Goal: Information Seeking & Learning: Learn about a topic

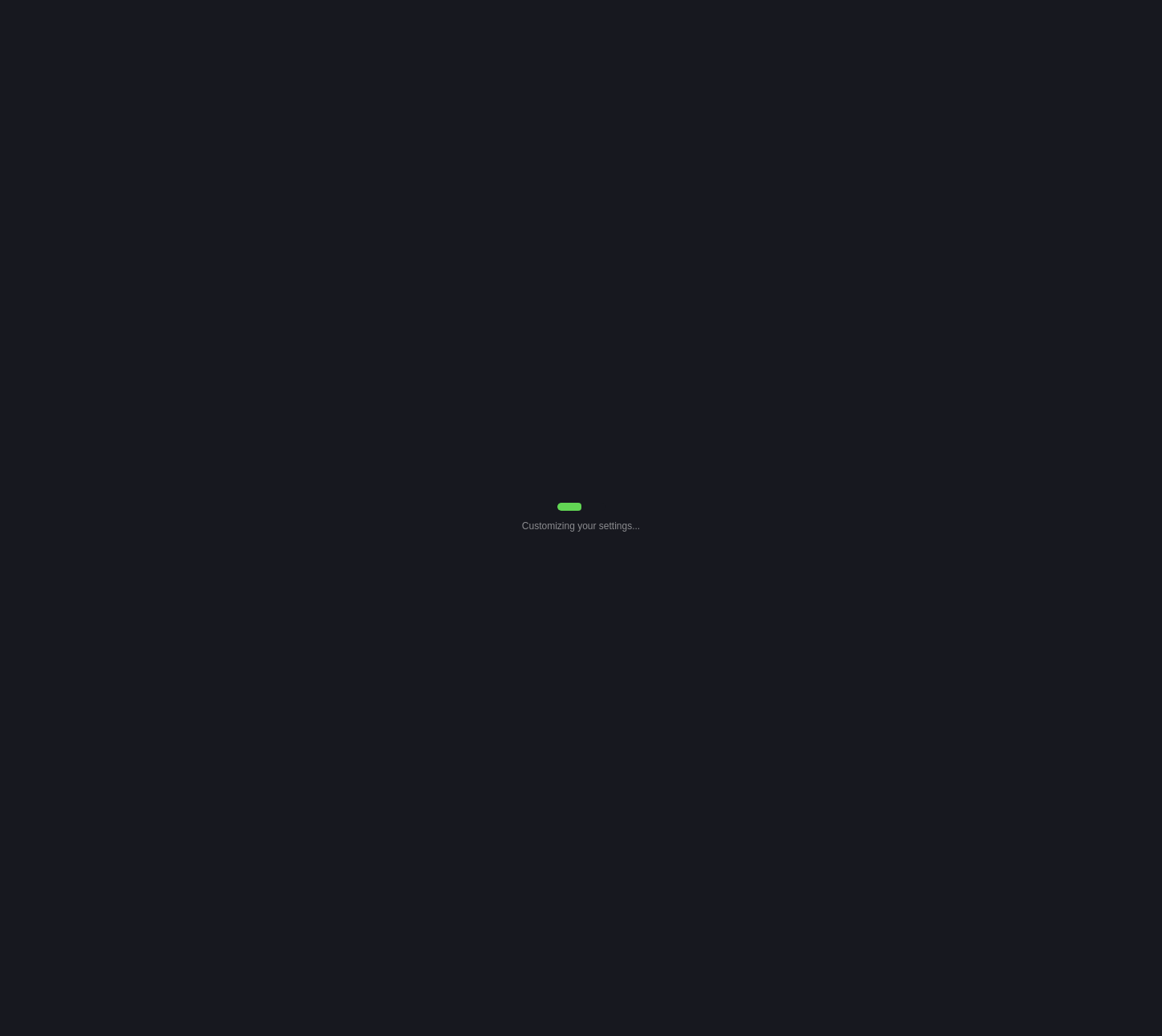
select select "Common Use"
select select "0"
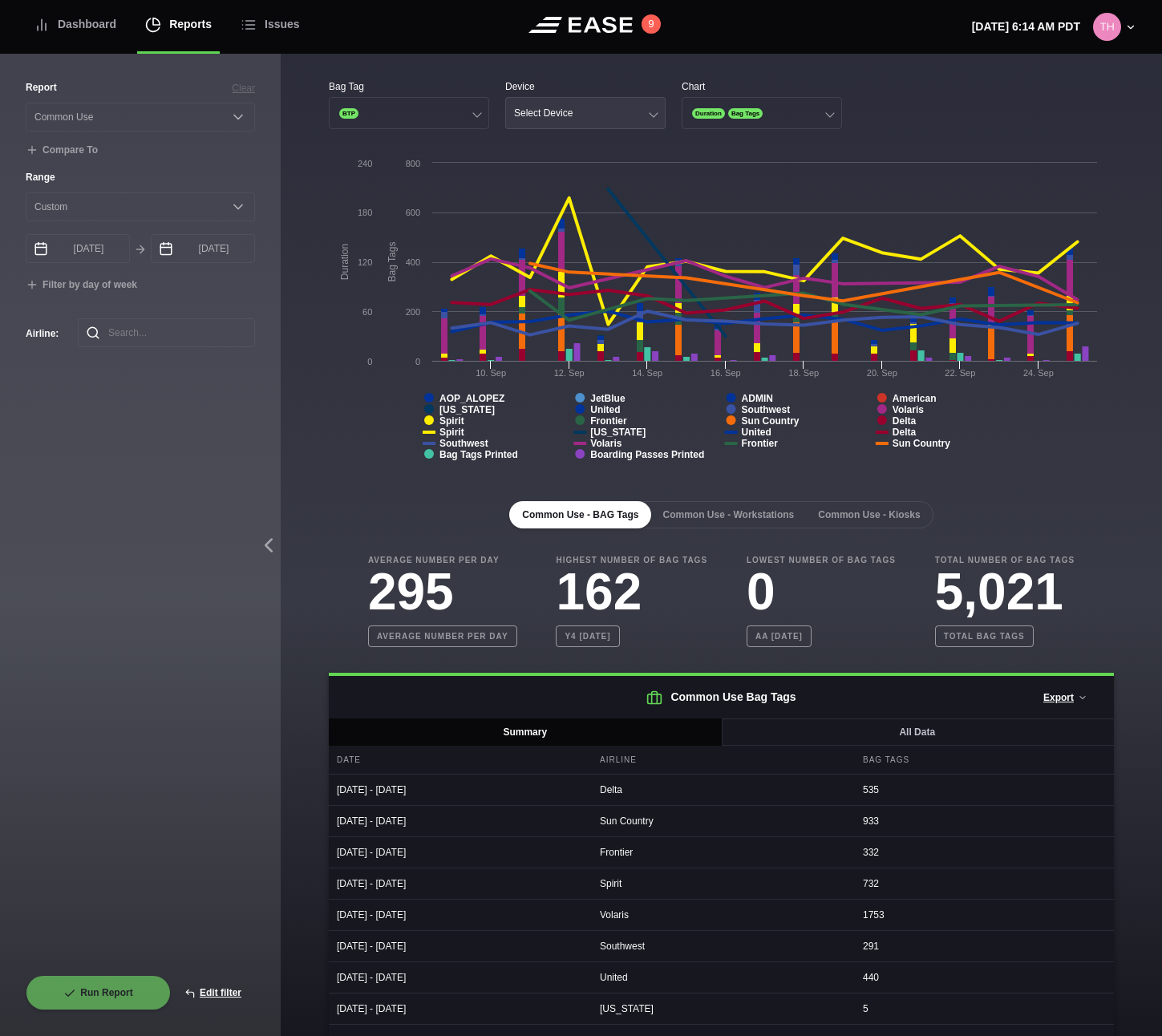
click at [643, 120] on button "Select Device" at bounding box center [585, 113] width 161 height 32
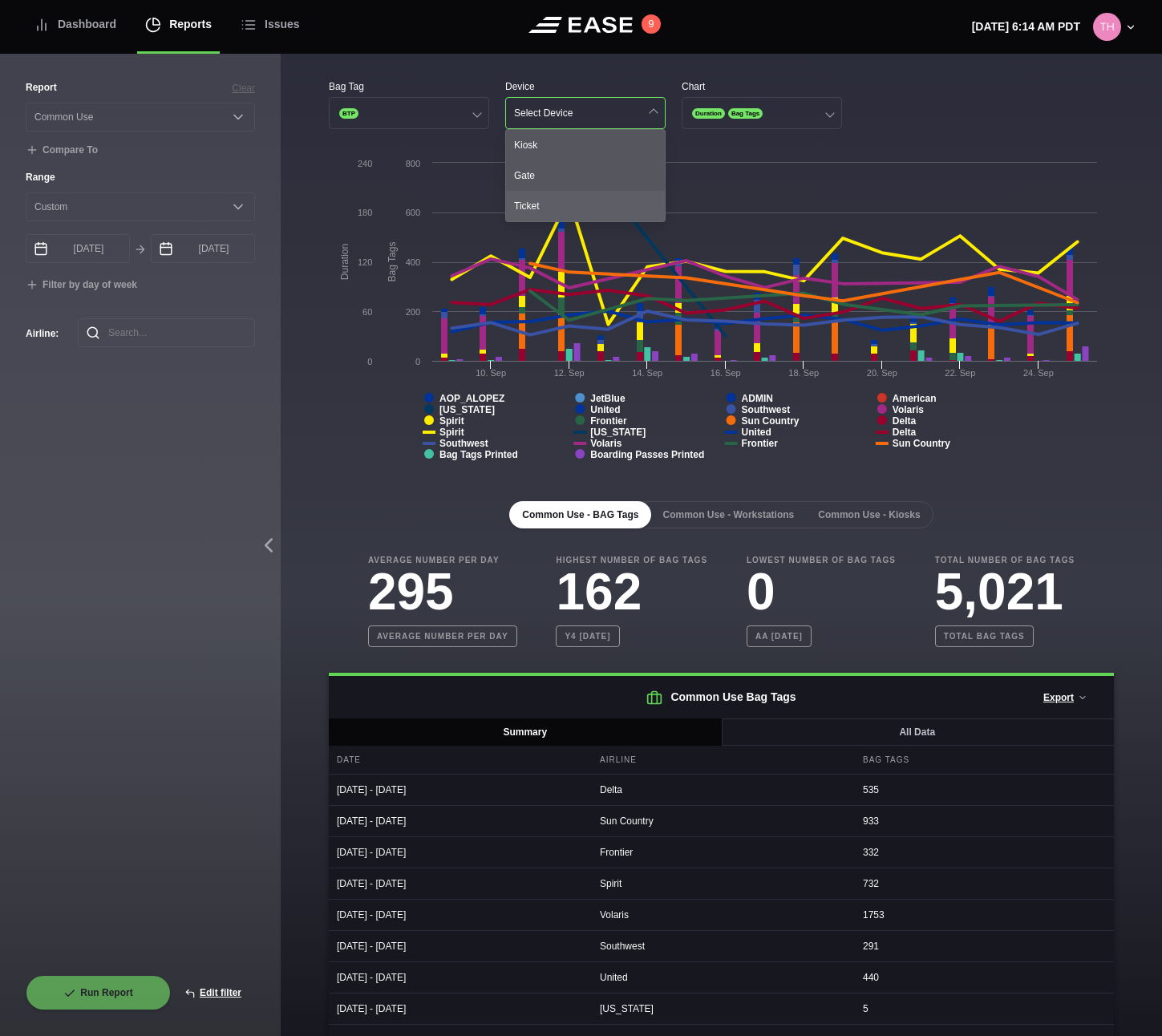
click at [595, 200] on div "Ticket" at bounding box center [585, 206] width 159 height 30
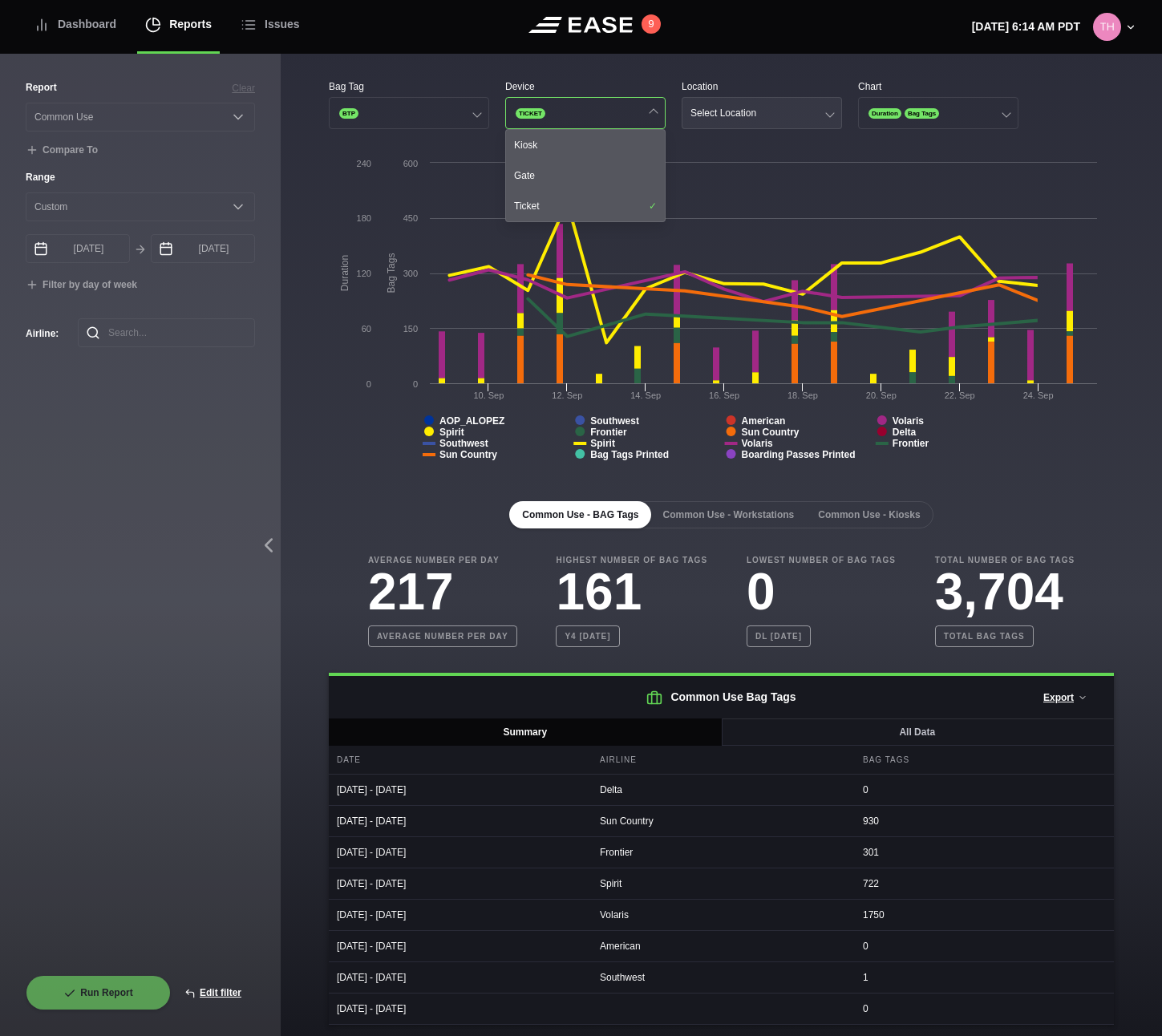
click at [732, 121] on button "Select Location" at bounding box center [761, 113] width 161 height 32
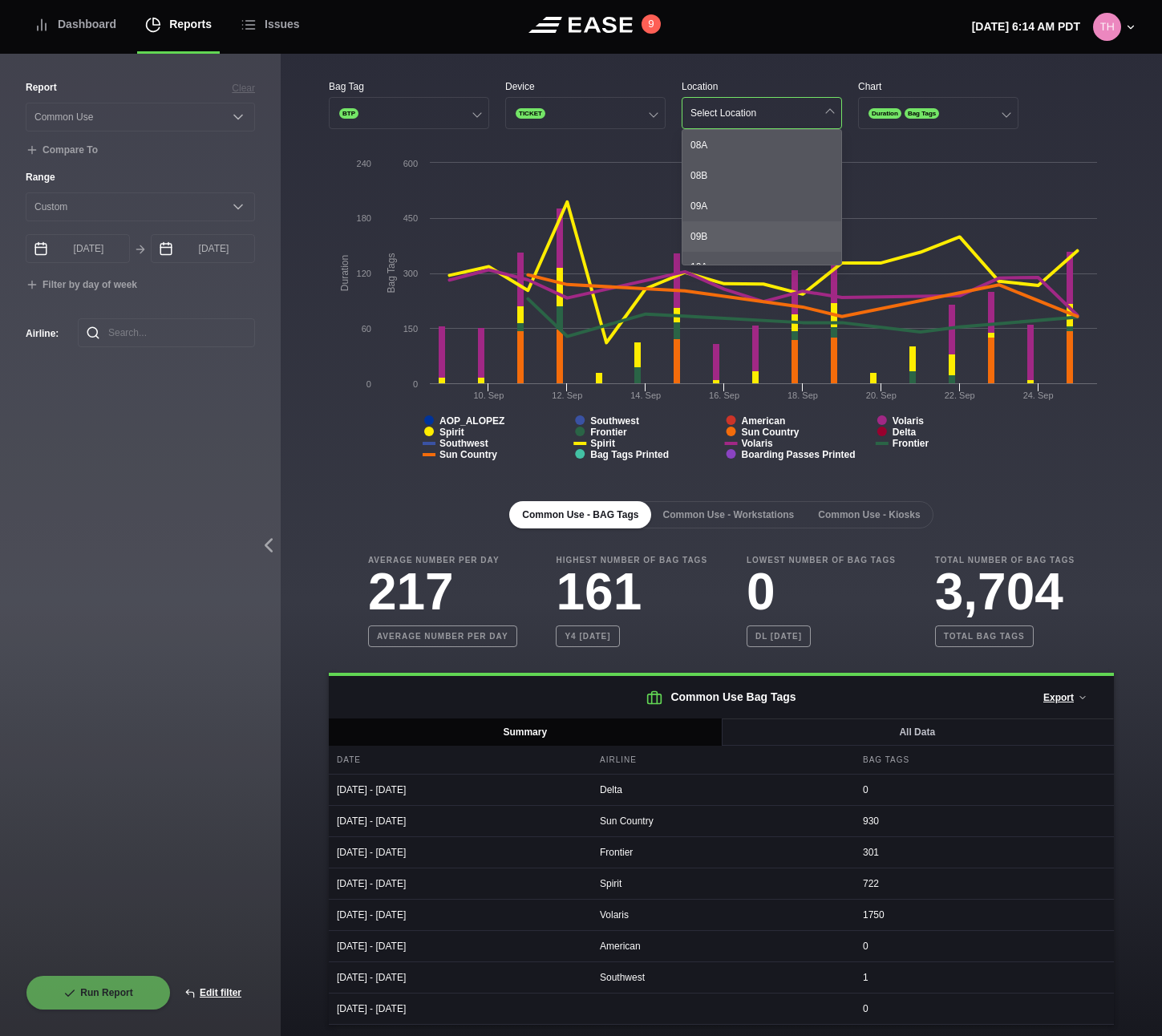
click at [722, 233] on div "09B" at bounding box center [761, 236] width 159 height 30
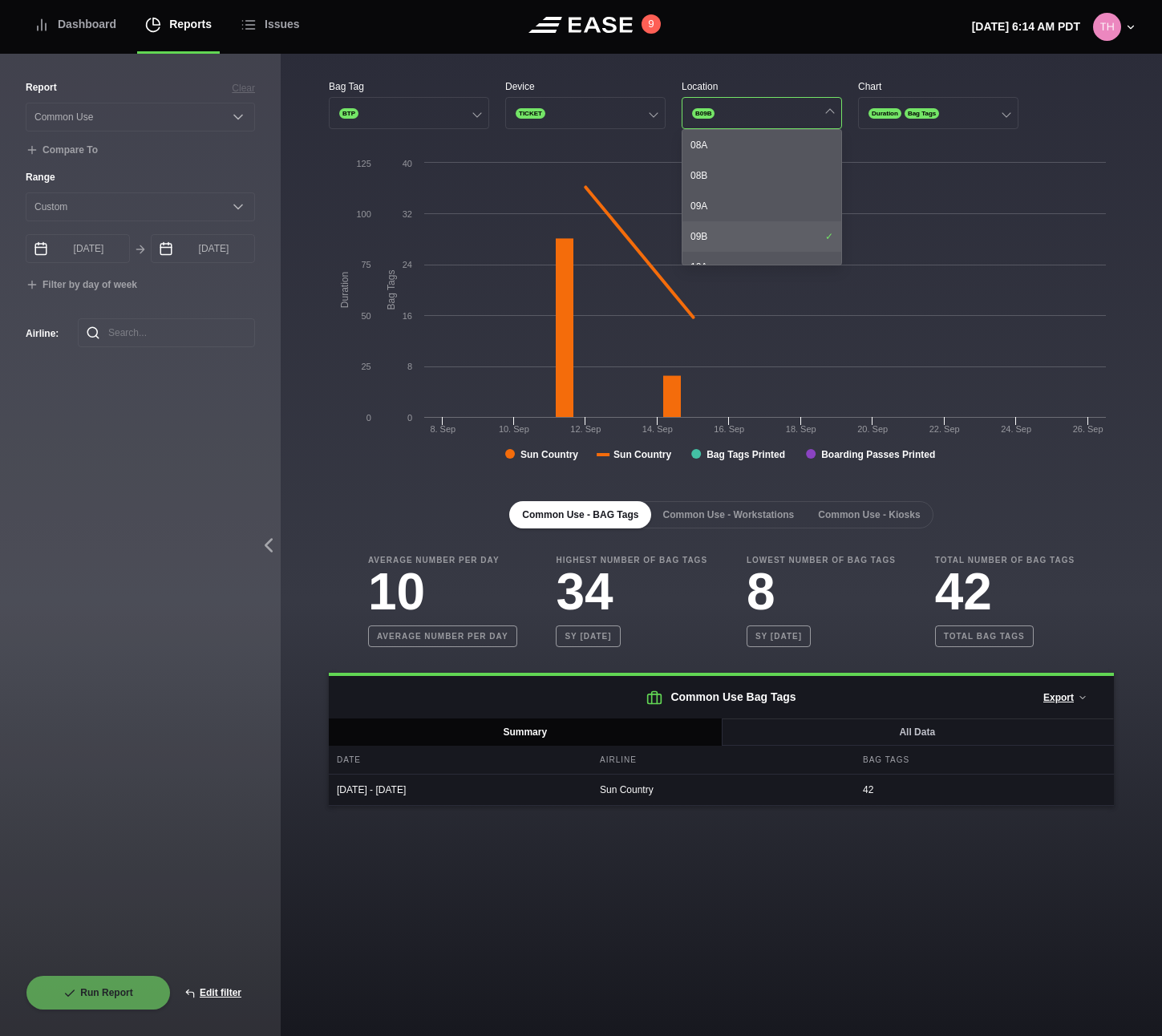
click at [722, 233] on div "09B" at bounding box center [761, 236] width 159 height 30
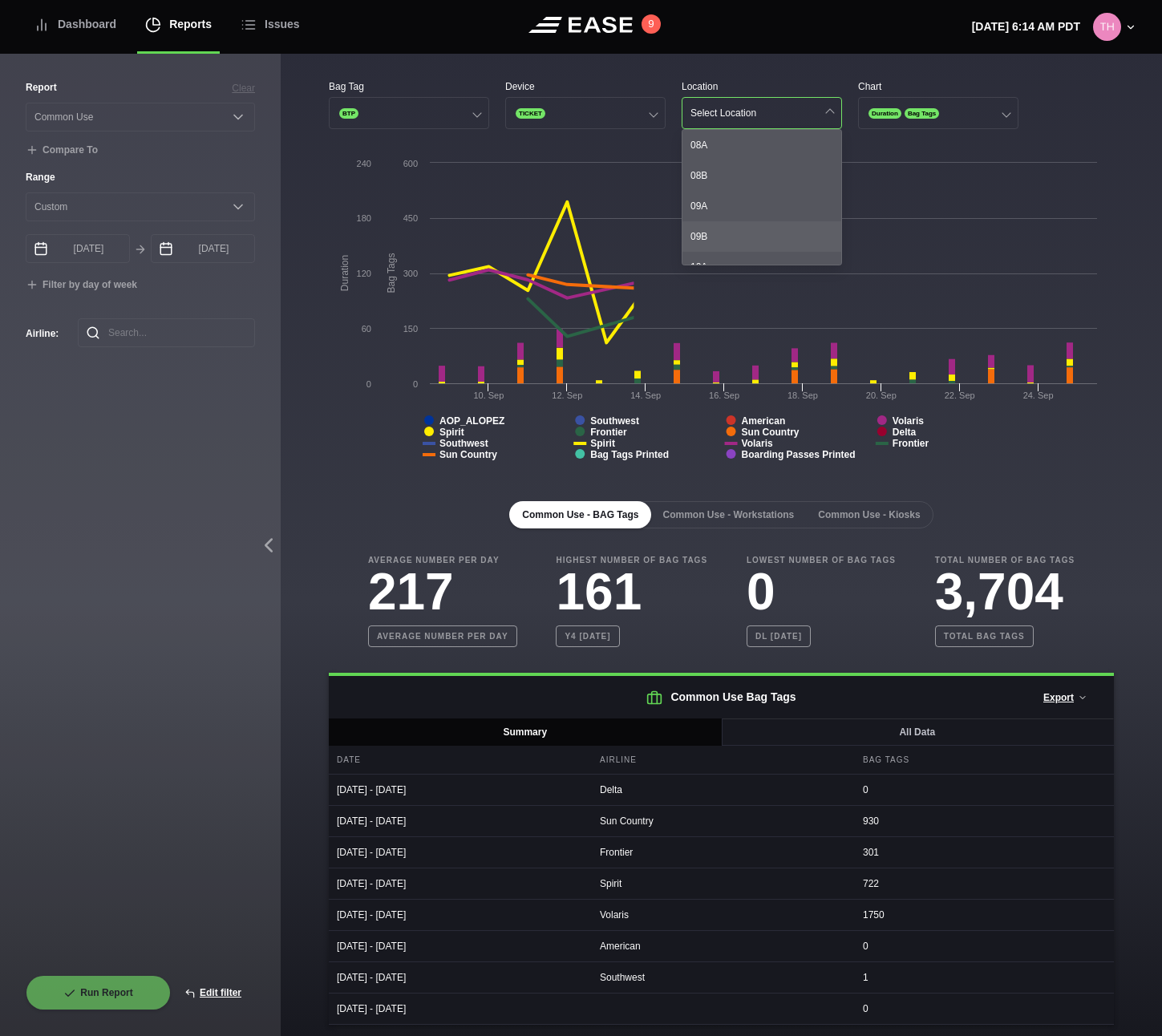
scroll to position [316, 0]
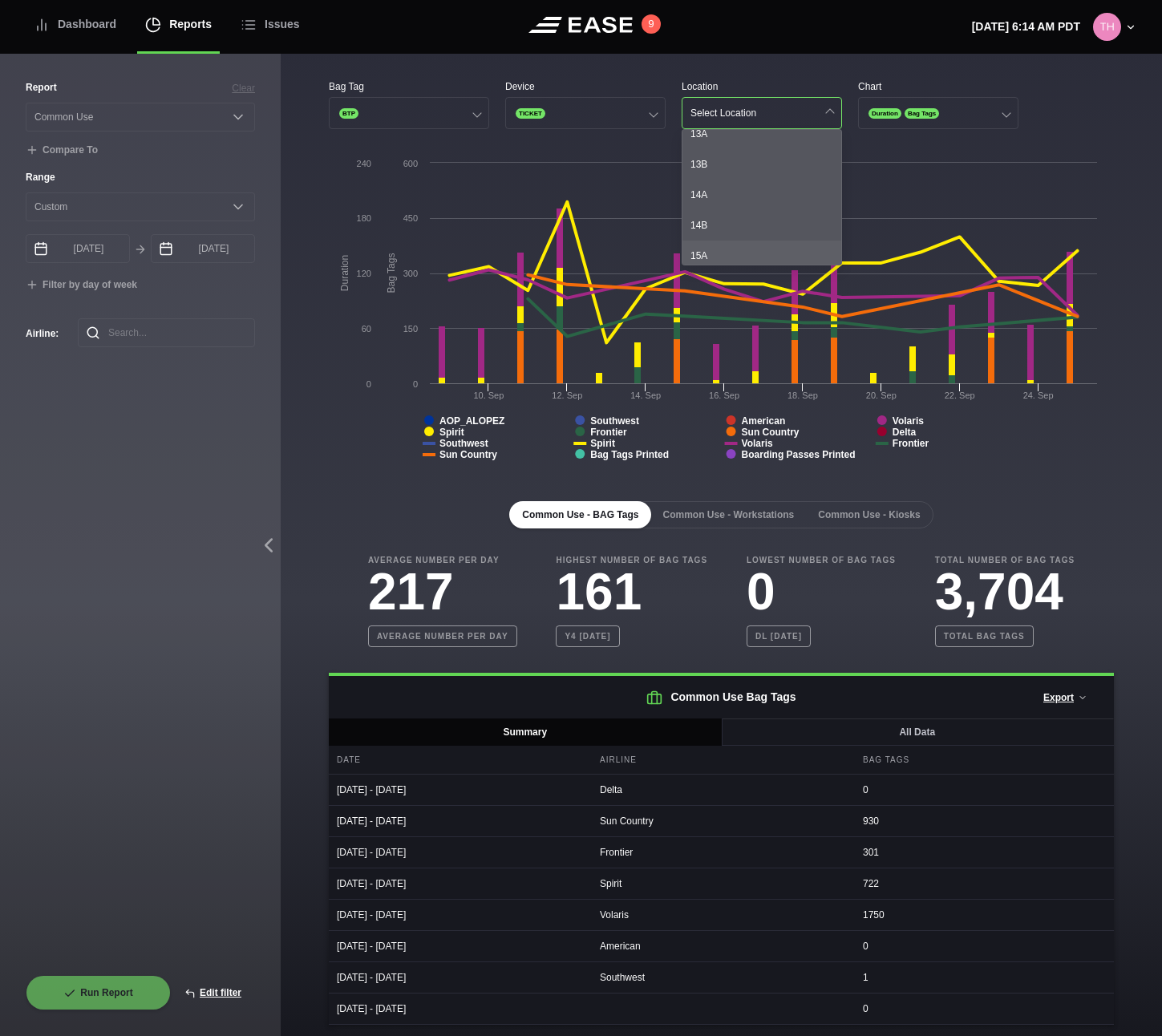
click at [726, 248] on div "15A" at bounding box center [761, 256] width 159 height 30
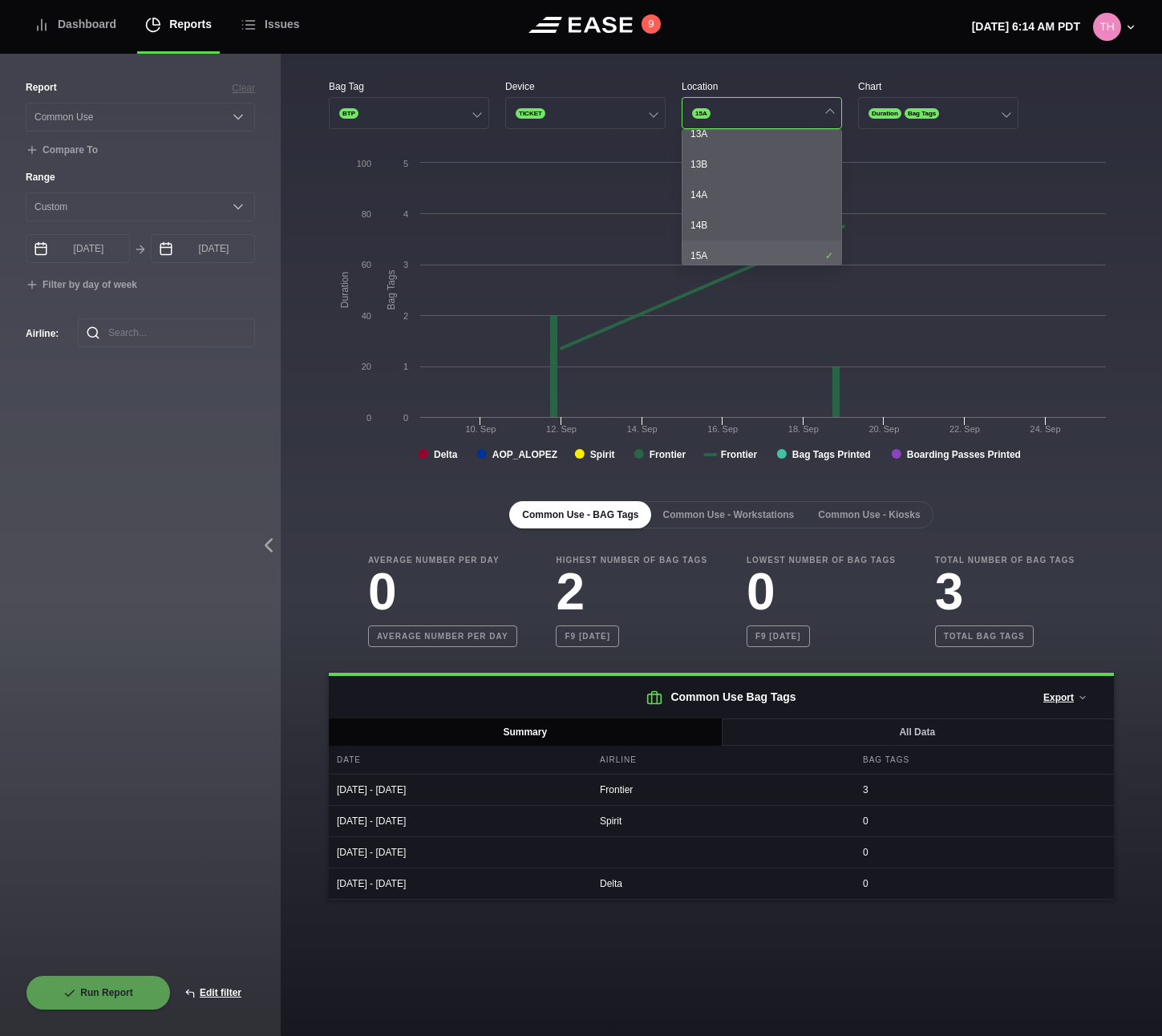
click at [726, 249] on div "15A" at bounding box center [761, 256] width 159 height 30
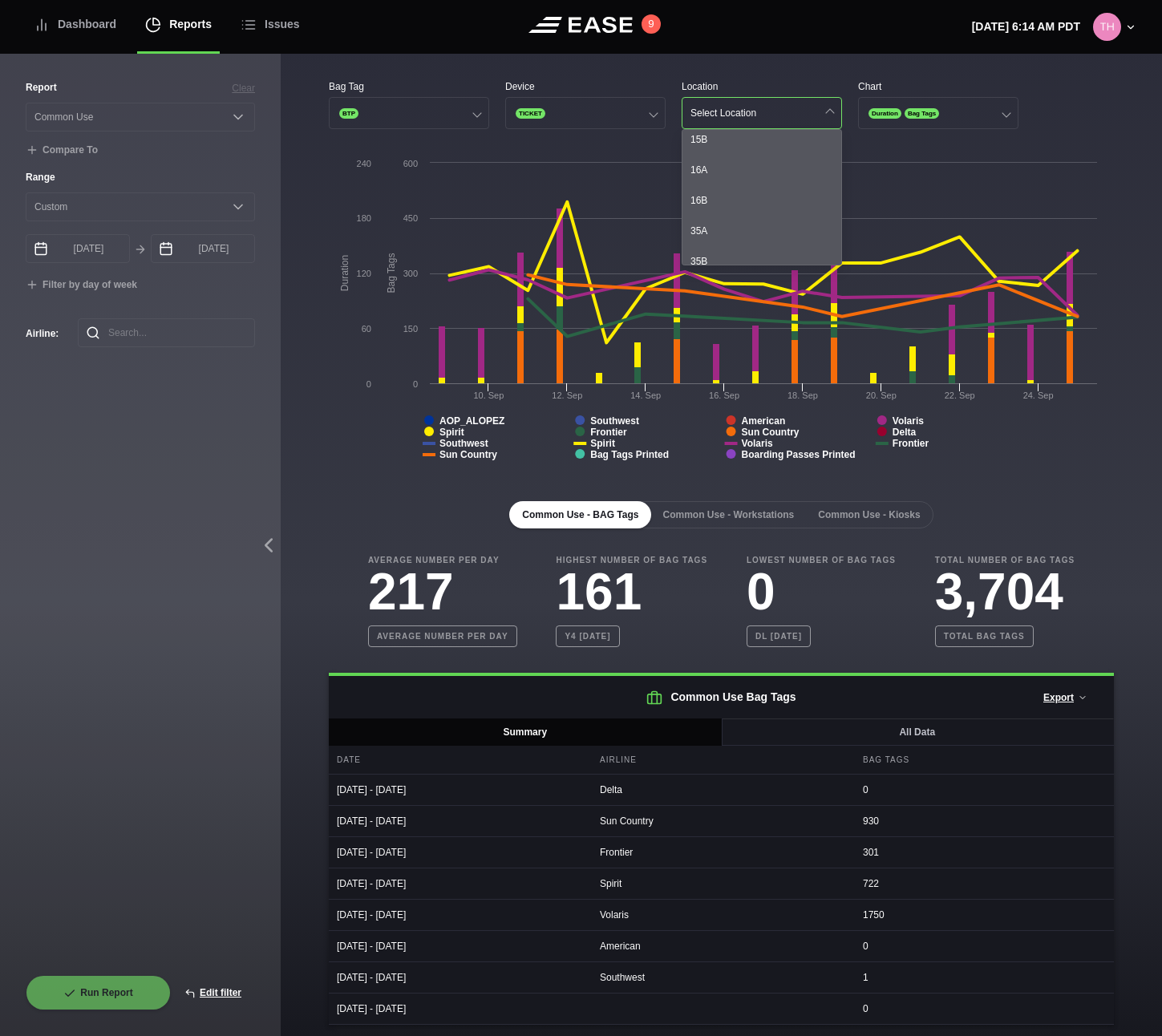
scroll to position [465, 0]
click at [730, 235] on div "35A" at bounding box center [761, 229] width 159 height 30
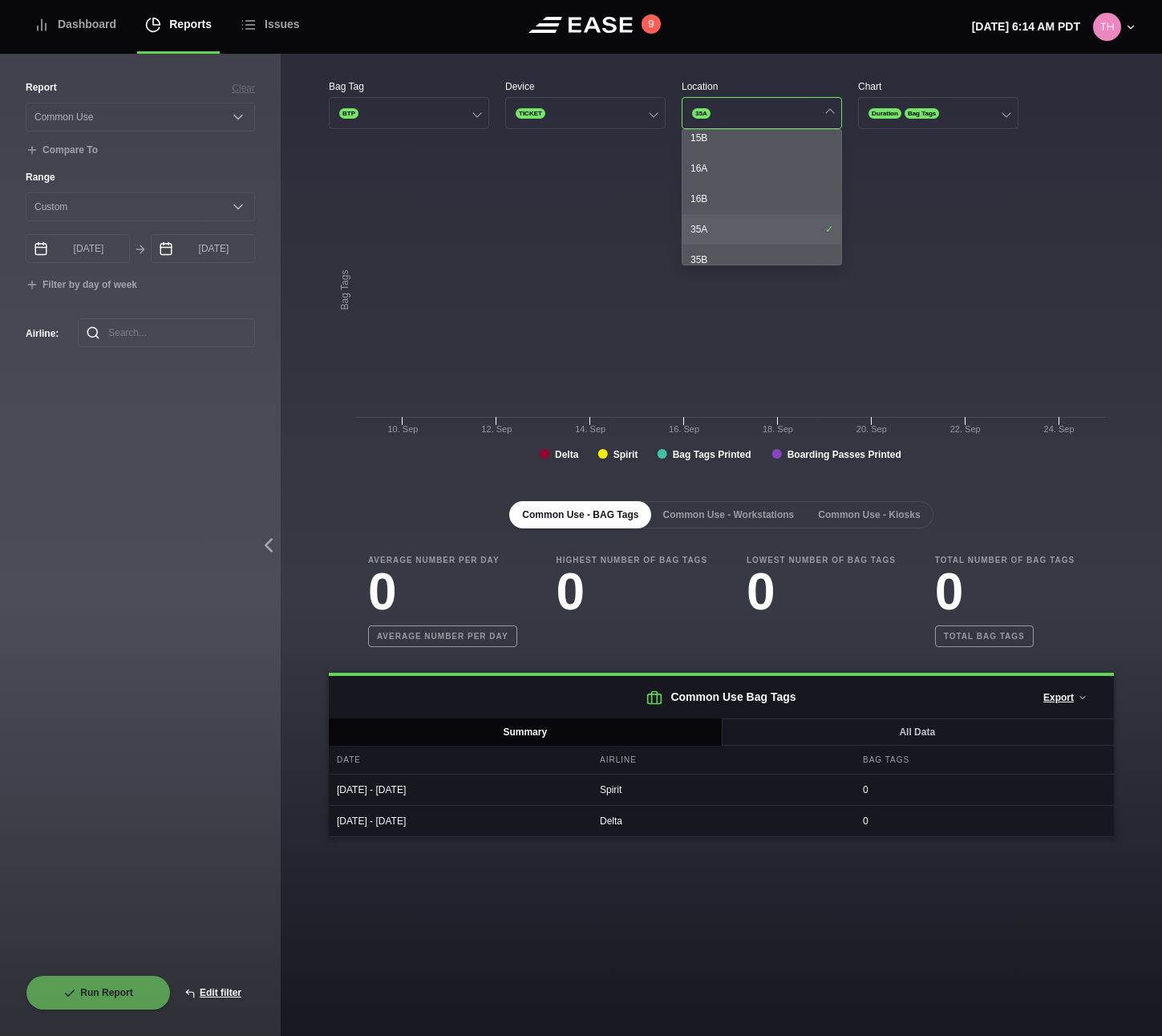
click at [730, 235] on div "35A" at bounding box center [761, 229] width 159 height 30
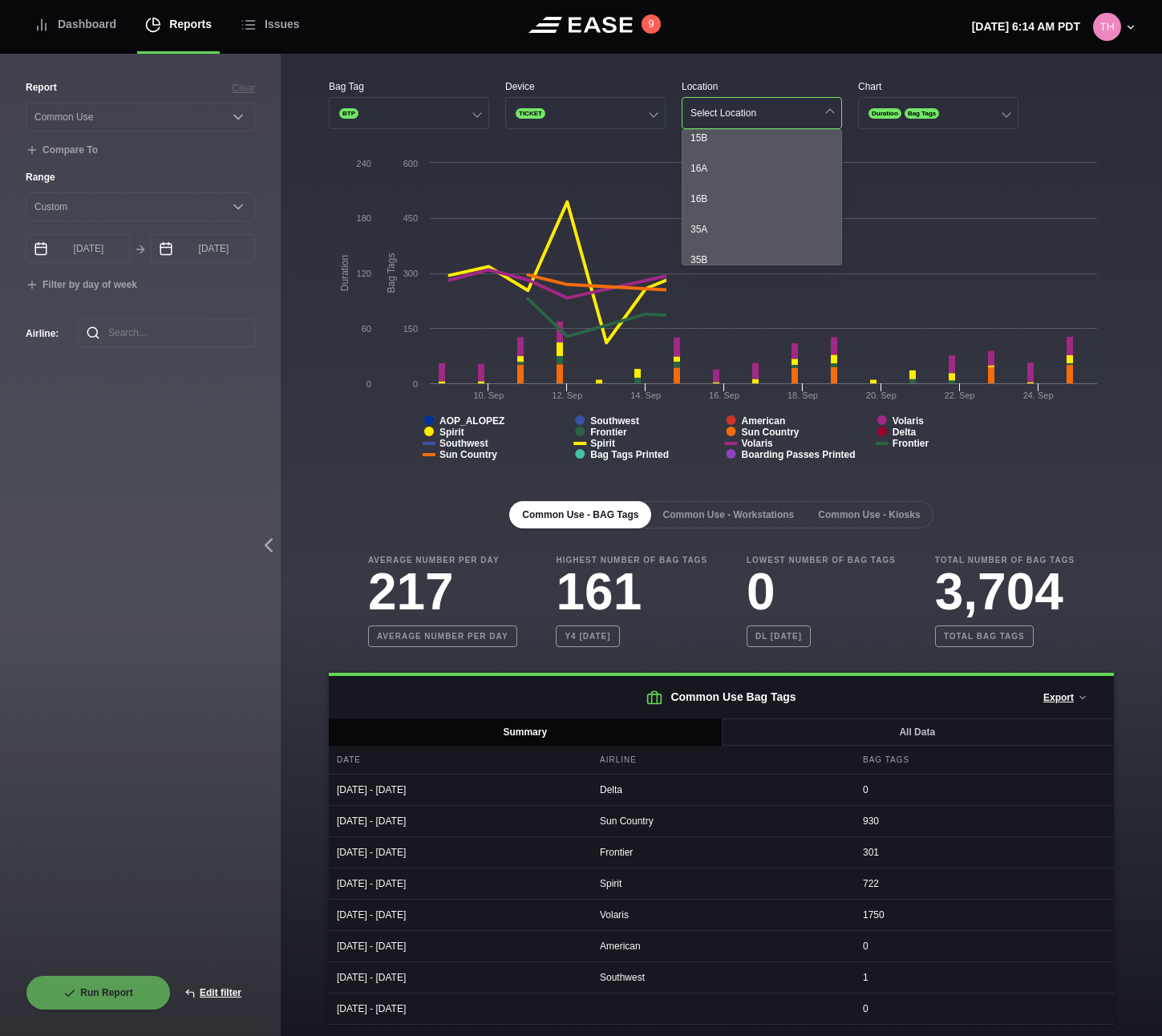
scroll to position [1015, 0]
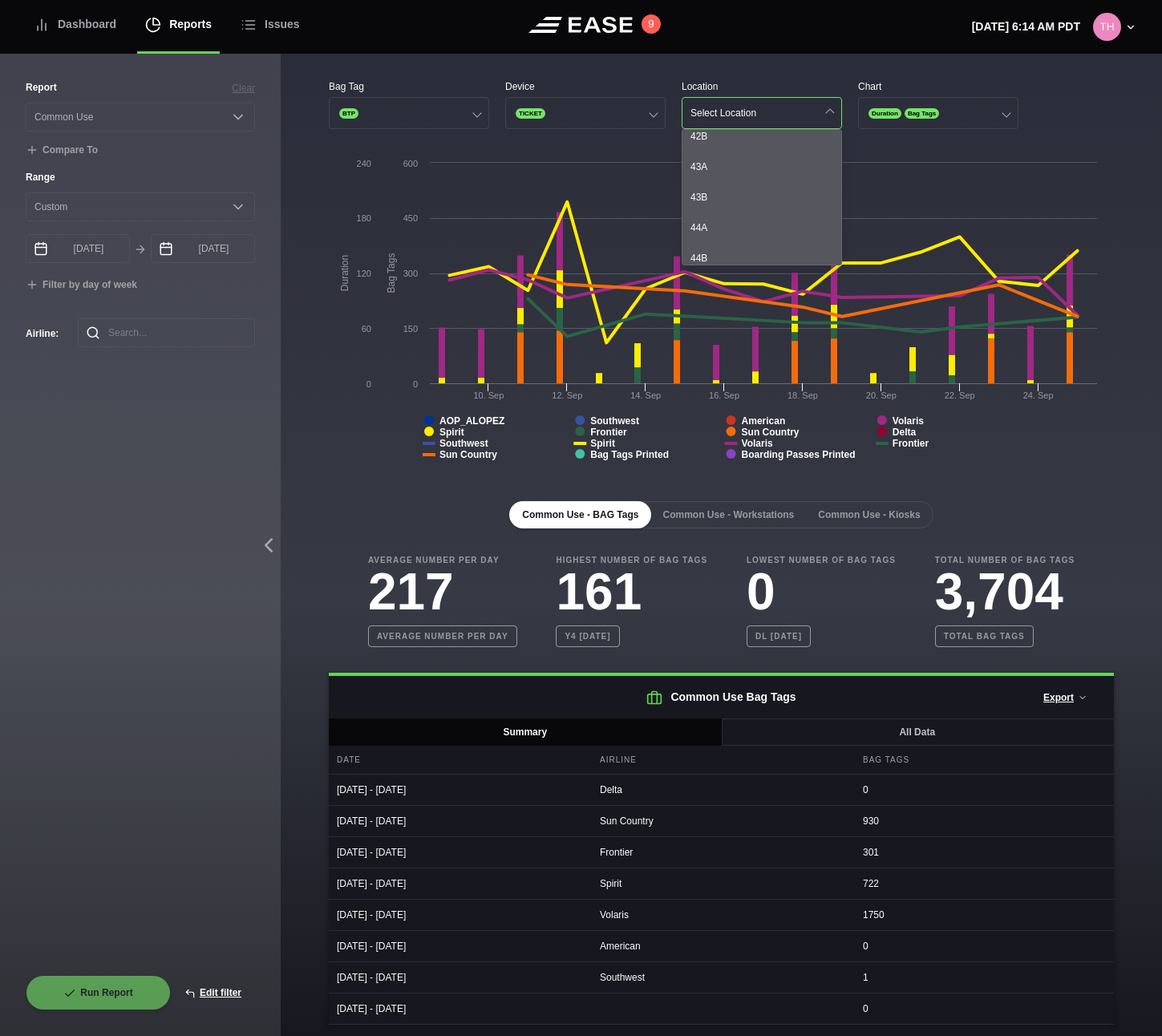
click at [738, 224] on div "44A" at bounding box center [761, 227] width 159 height 30
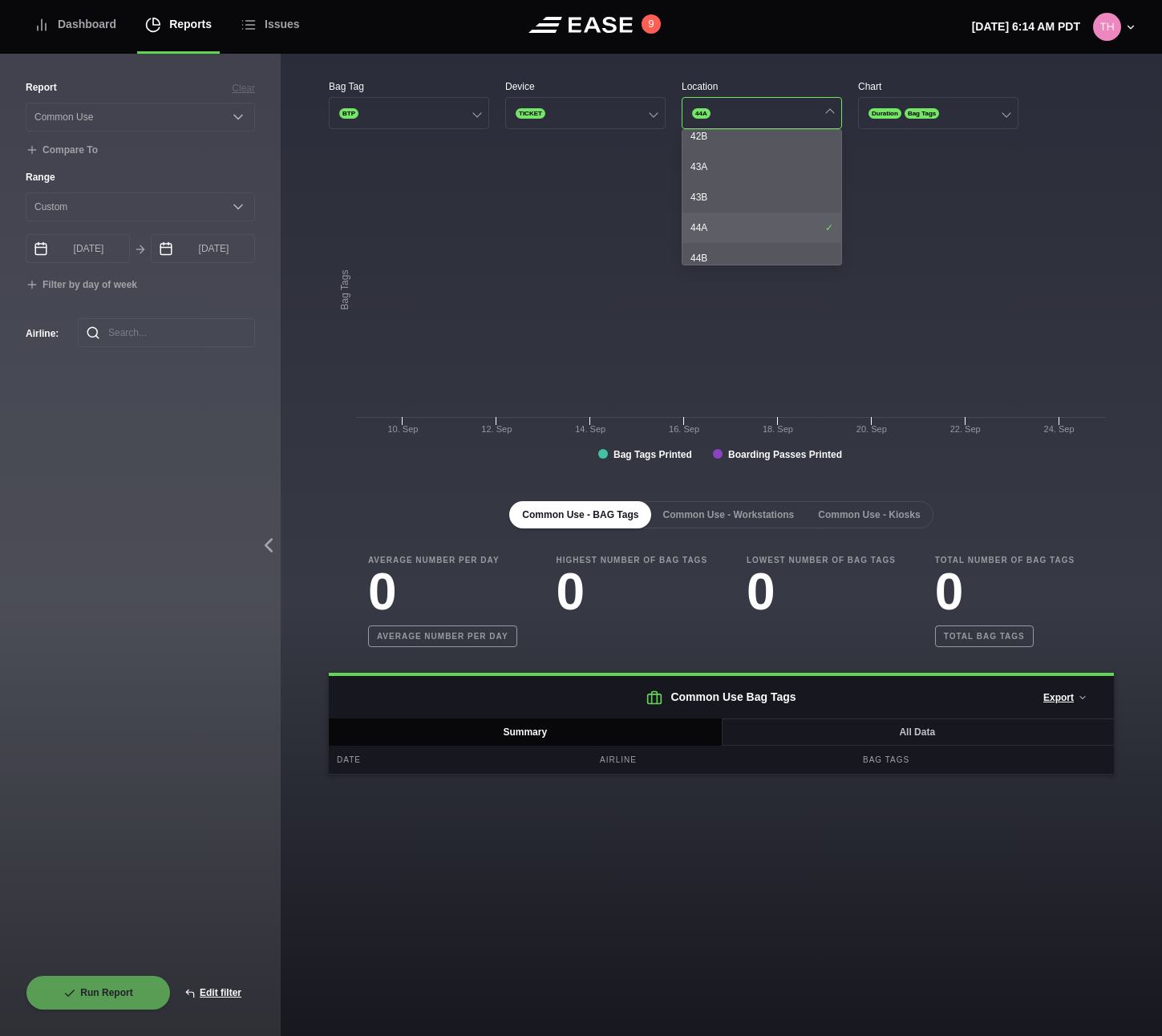
click at [738, 224] on div "44A" at bounding box center [761, 227] width 159 height 30
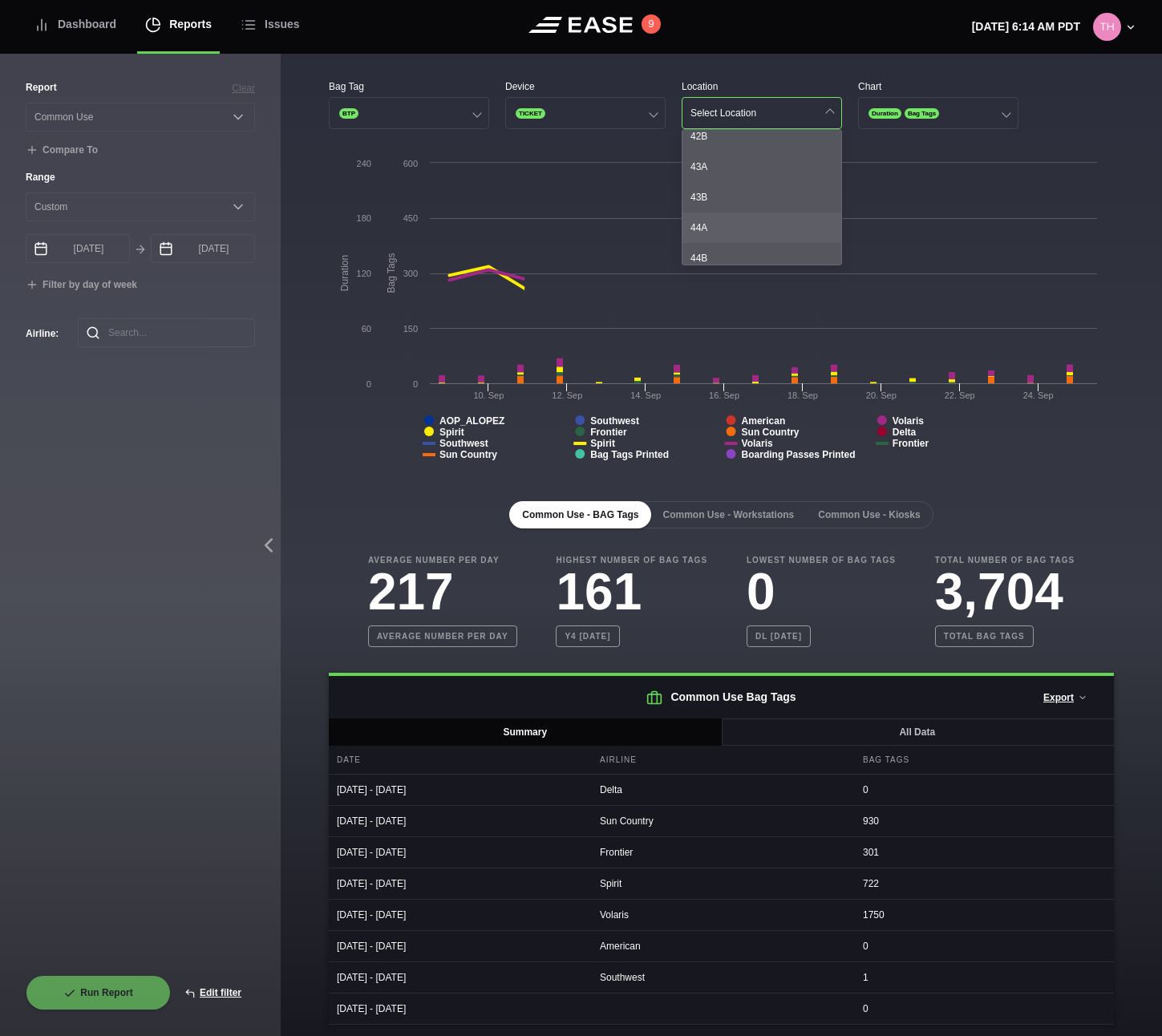
scroll to position [1176, 0]
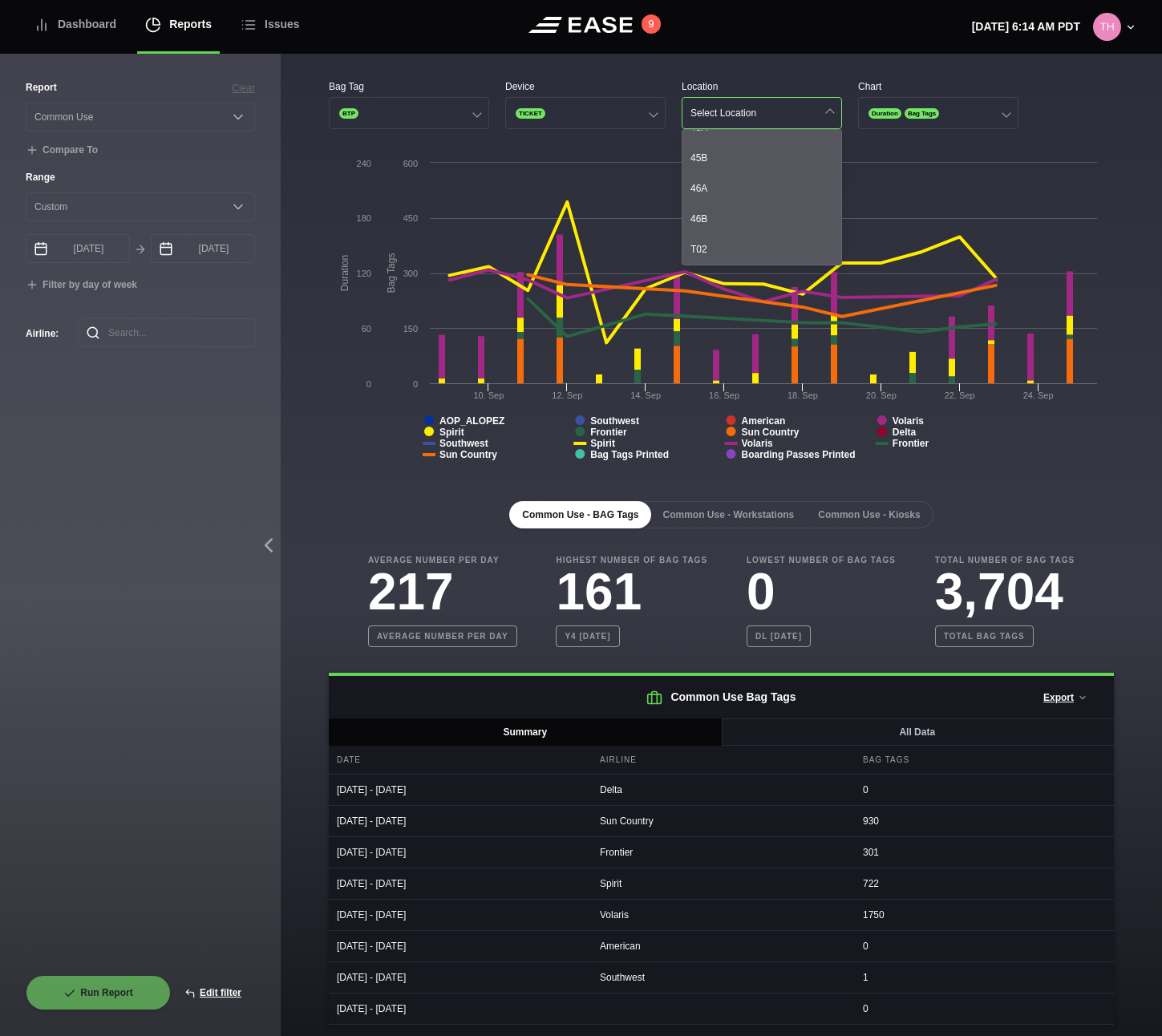
click at [738, 224] on div "46B" at bounding box center [761, 219] width 159 height 30
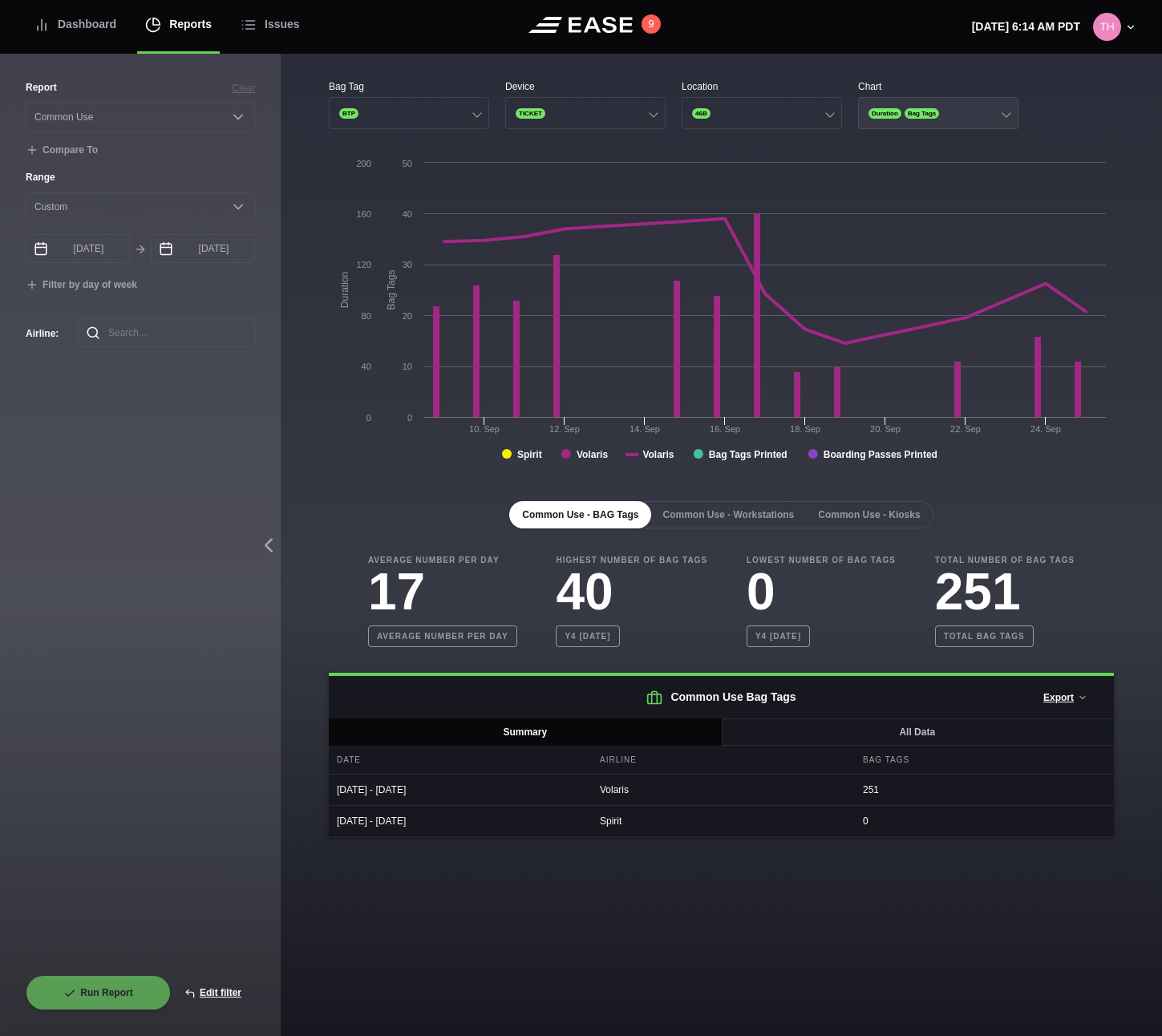
click at [909, 100] on button "Duration Bag Tags" at bounding box center [938, 113] width 161 height 32
click at [903, 142] on div "Duration" at bounding box center [938, 145] width 159 height 30
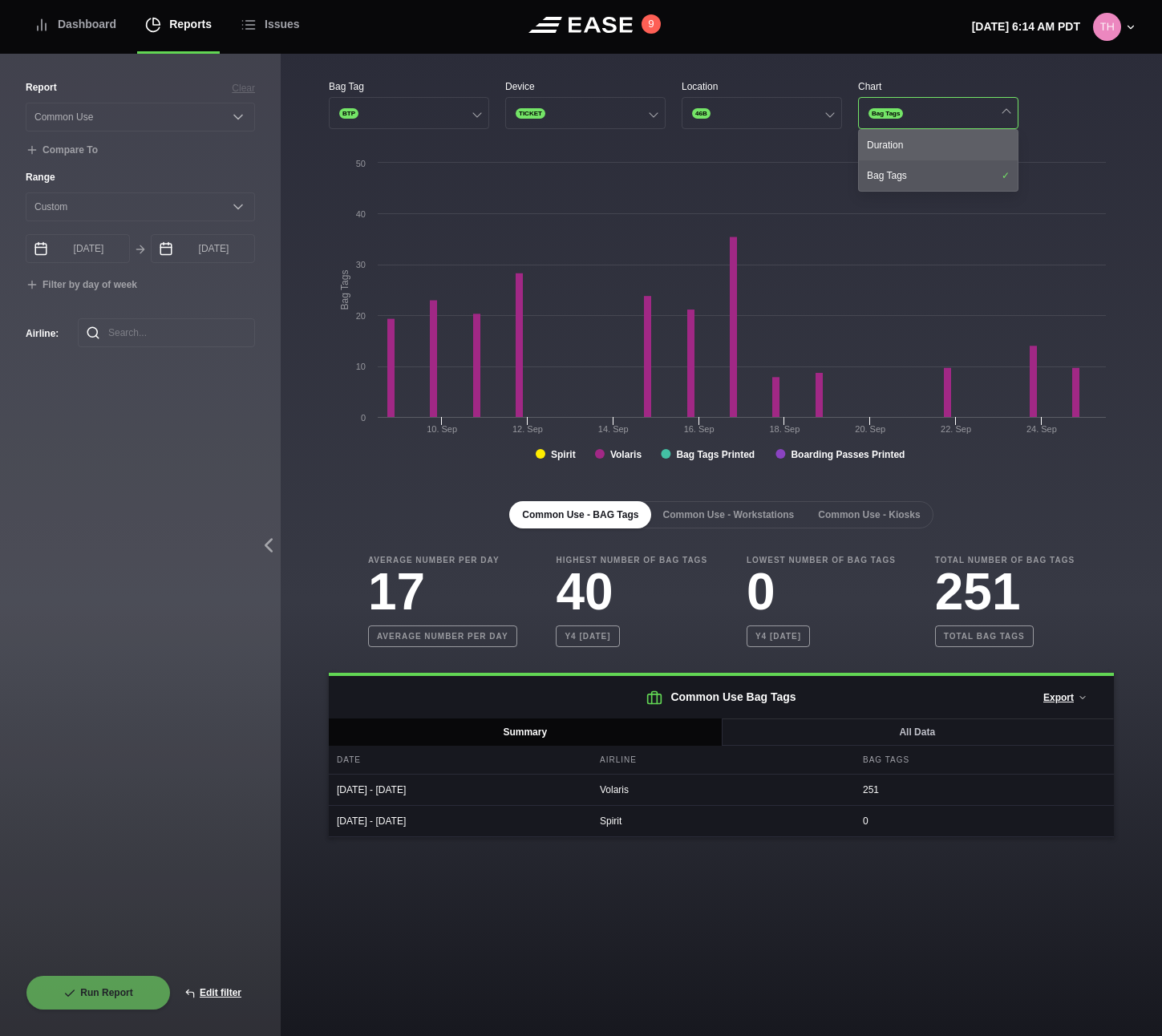
click at [903, 142] on div "Duration" at bounding box center [938, 145] width 159 height 30
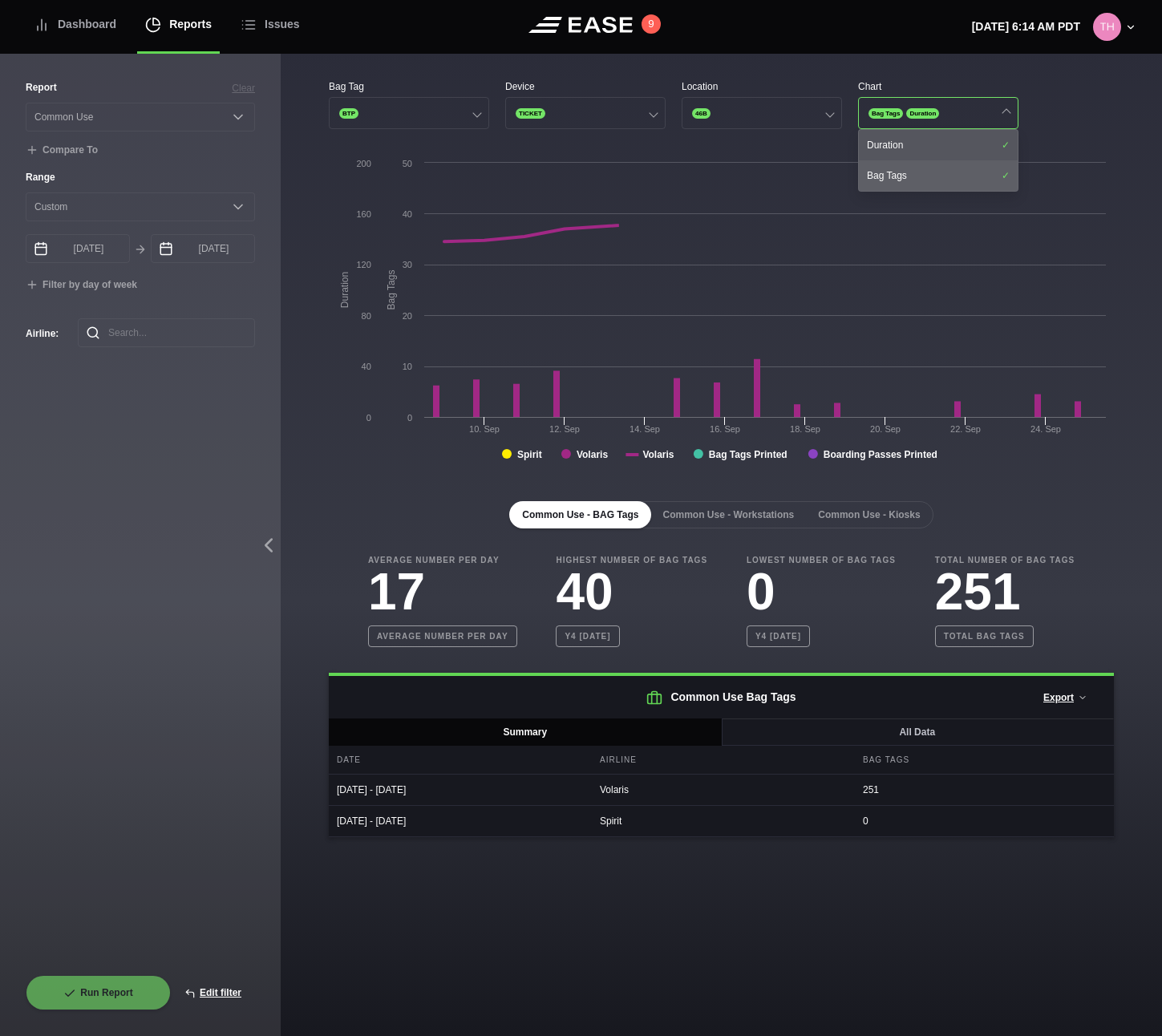
click at [903, 171] on div "Bag Tags" at bounding box center [938, 176] width 159 height 30
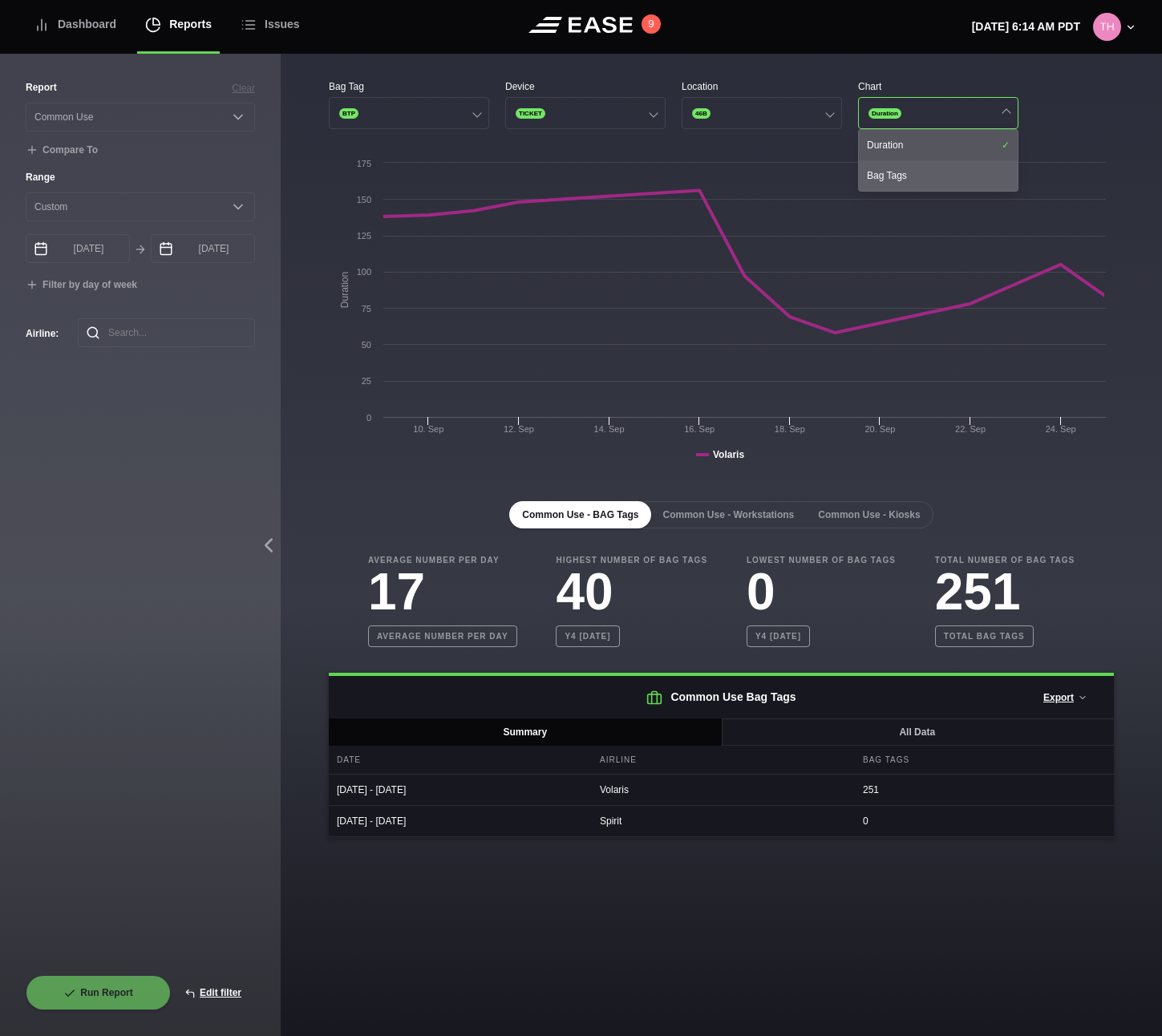
click at [903, 171] on div "Bag Tags" at bounding box center [938, 176] width 159 height 30
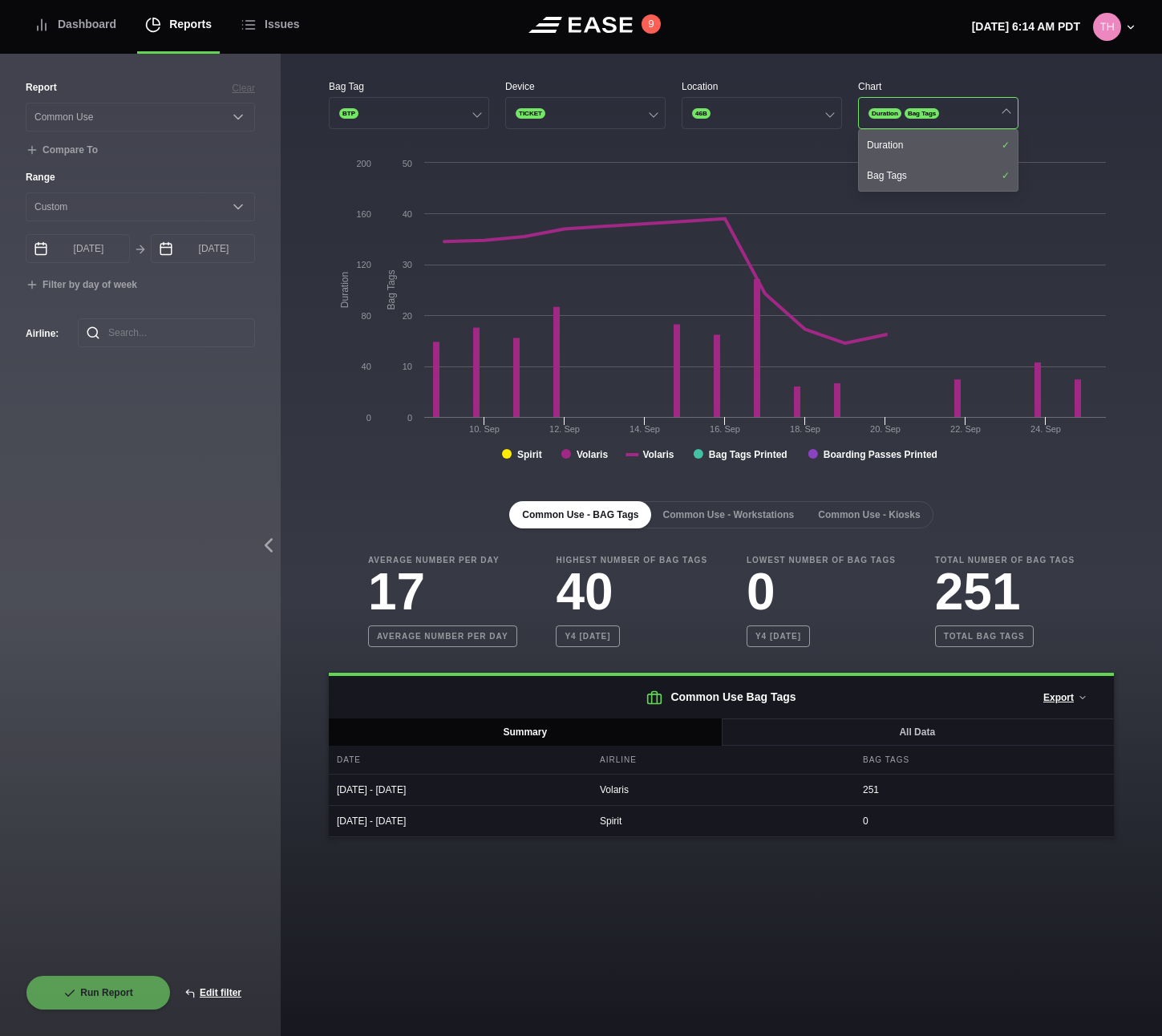
click at [789, 139] on div "Bag Tag BTP Device TICKET Location 46B Chart Duration Bag Tags Duration Bag Tag…" at bounding box center [721, 458] width 785 height 758
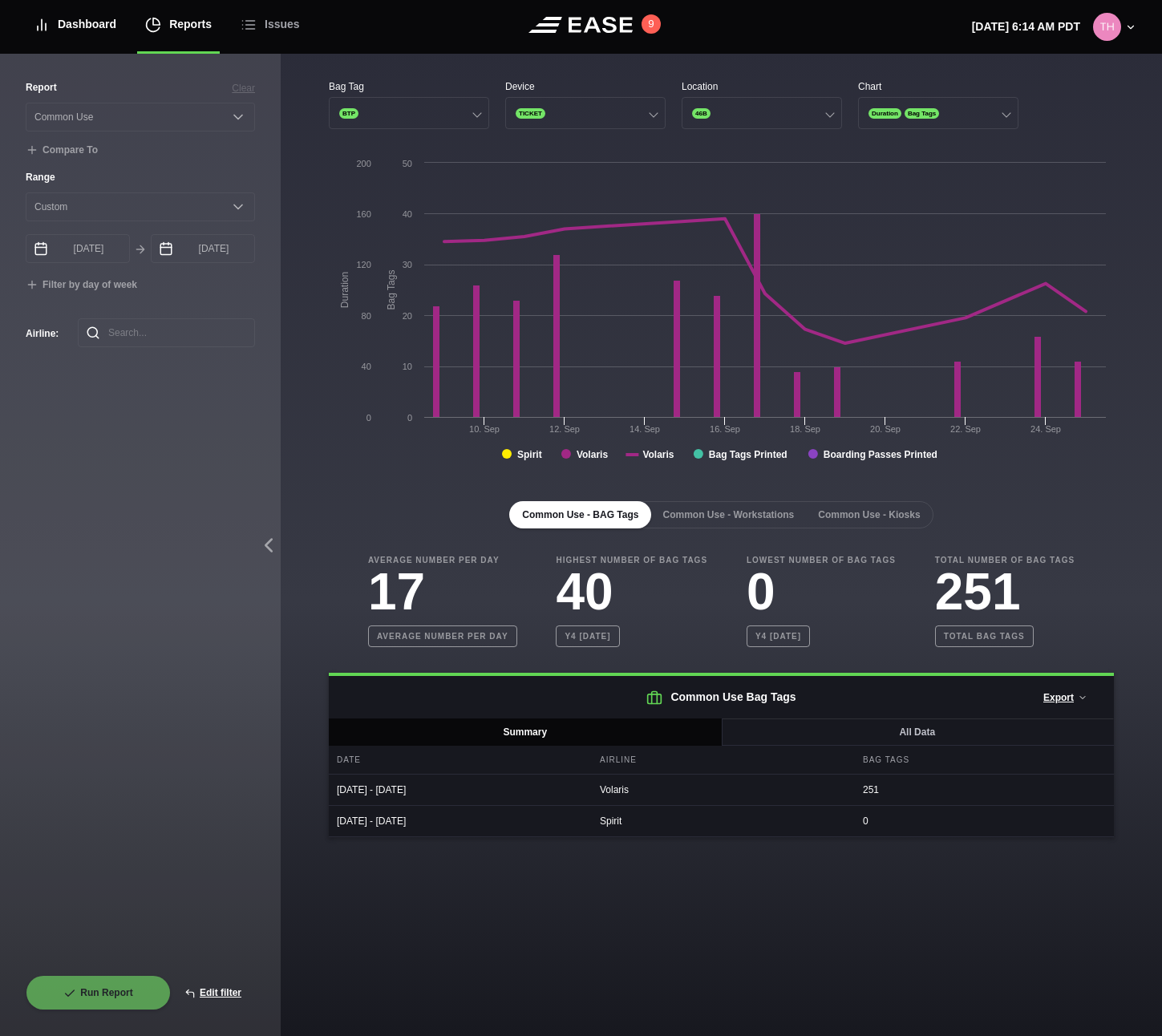
click at [78, 31] on div "Dashboard" at bounding box center [75, 24] width 83 height 53
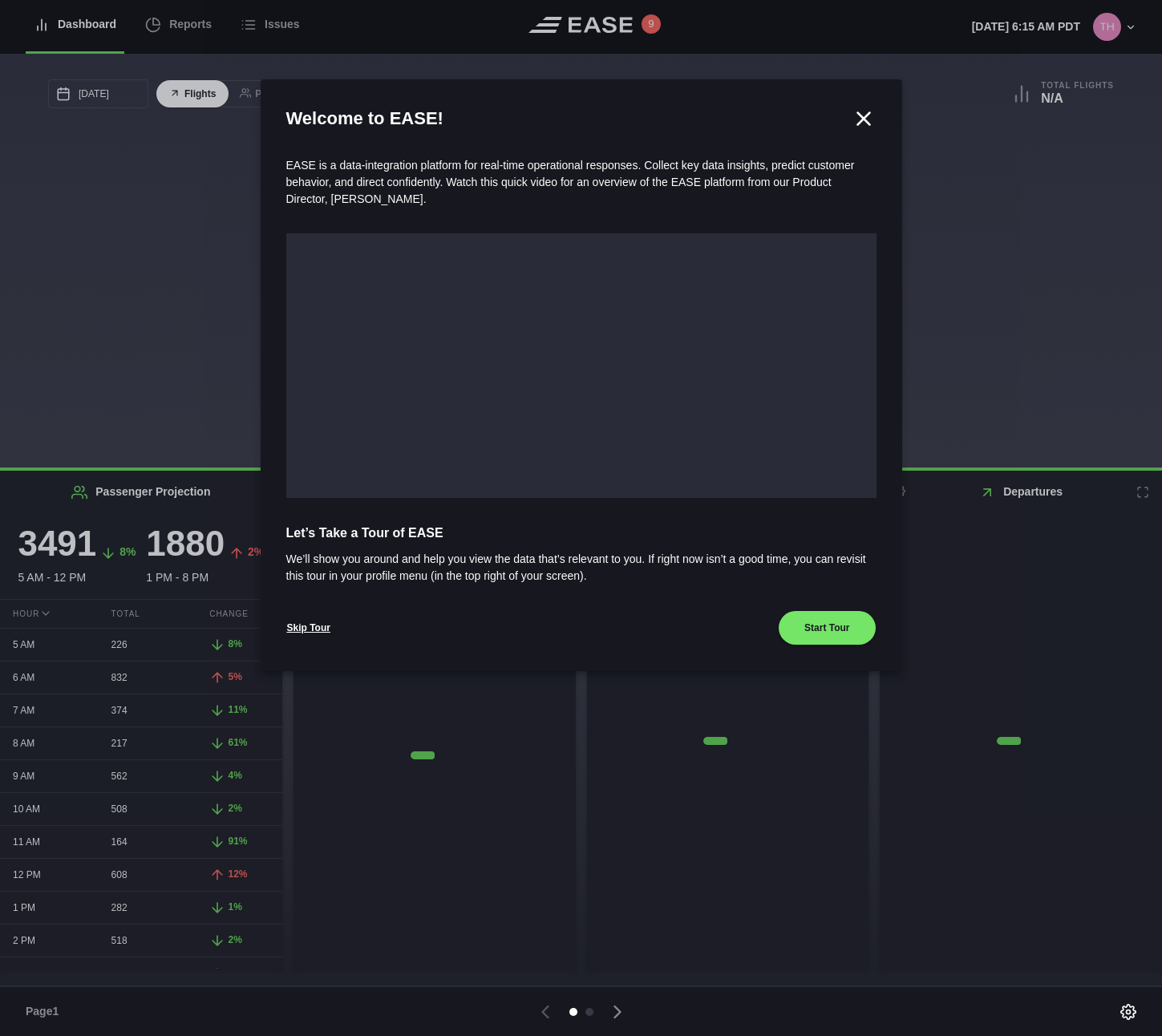
click at [862, 126] on icon at bounding box center [864, 118] width 24 height 24
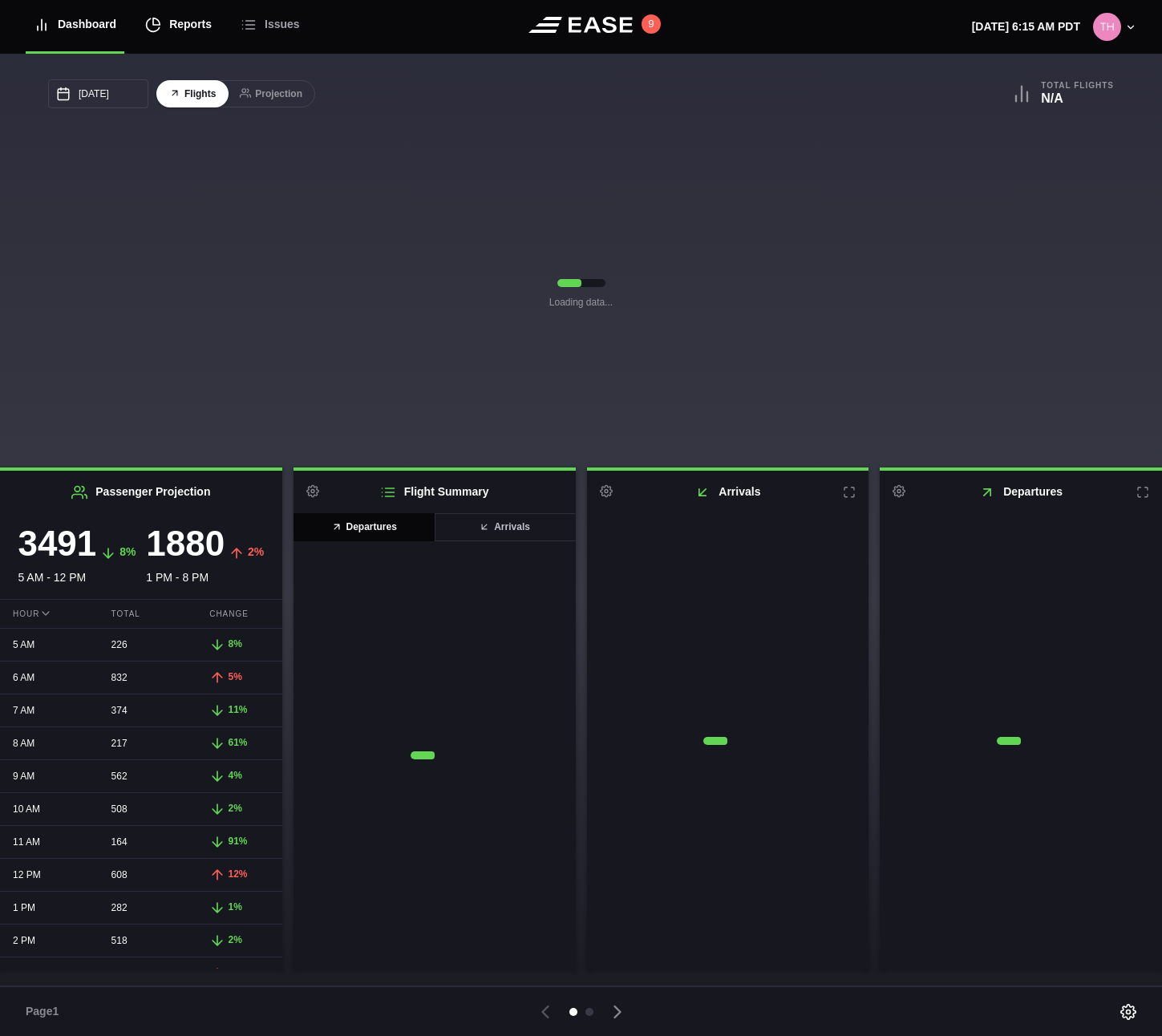
click at [194, 25] on div "Reports" at bounding box center [178, 24] width 67 height 53
select select "7"
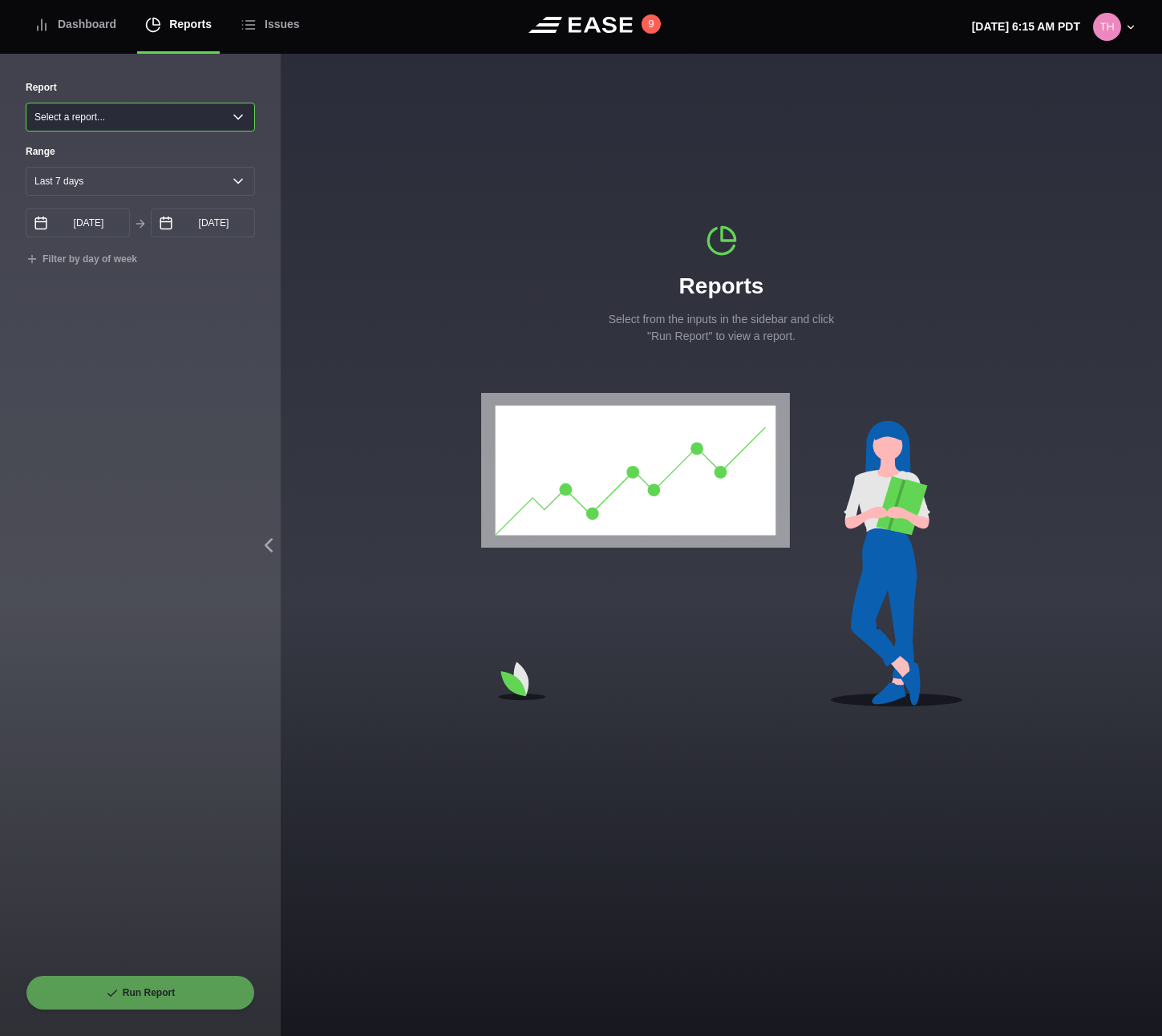
click at [161, 117] on select "Select a report... Arrivals Common Use Daily Throughput Departures Passenger Pr…" at bounding box center [140, 117] width 229 height 29
select select "Common Use"
click at [26, 103] on select "Select a report... Arrivals Common Use Daily Throughput Departures Passenger Pr…" at bounding box center [140, 117] width 229 height 29
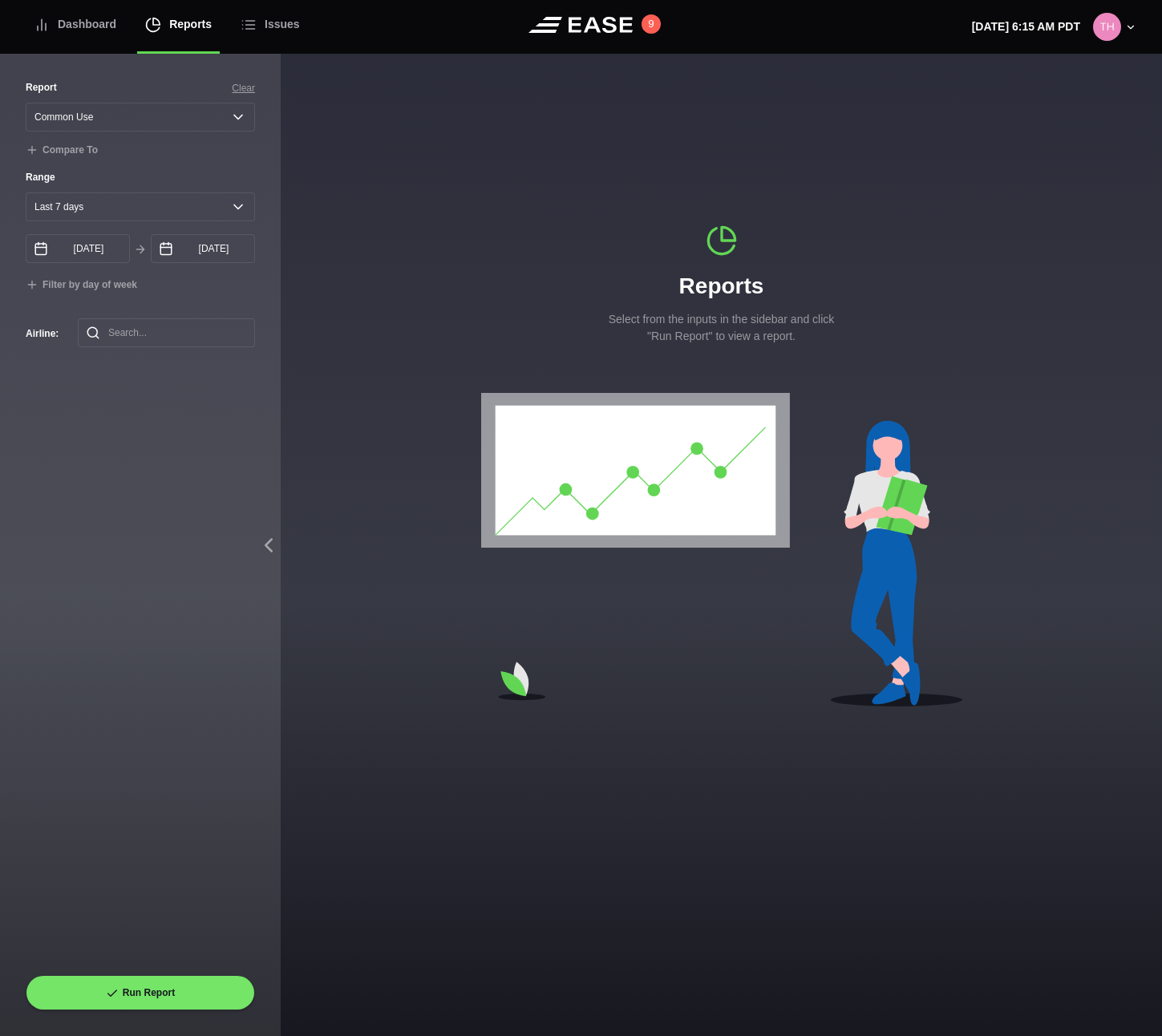
click at [127, 488] on div "Report Clear Select a report... Arrivals Common Use Daily Throughput Departures…" at bounding box center [140, 528] width 229 height 896
